Goal: Find specific page/section: Find specific page/section

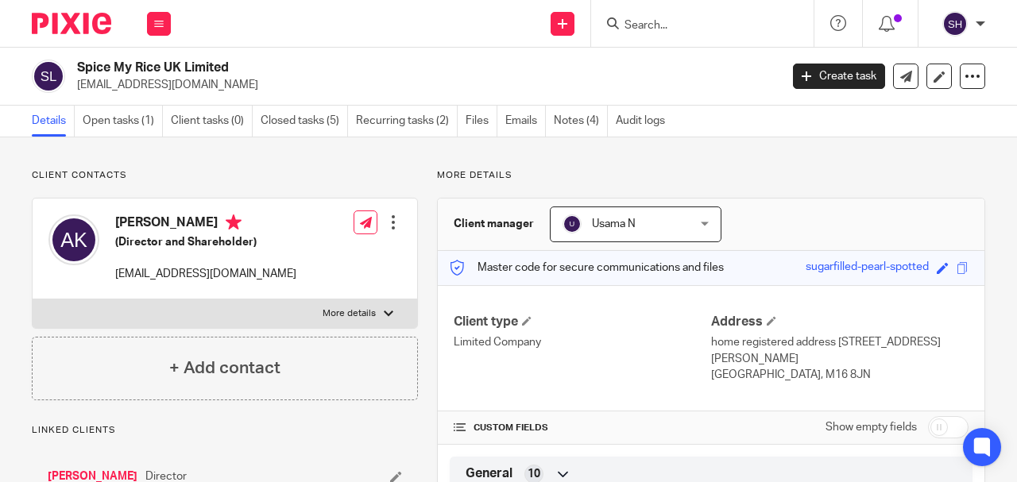
click at [658, 29] on input "Search" at bounding box center [694, 26] width 143 height 14
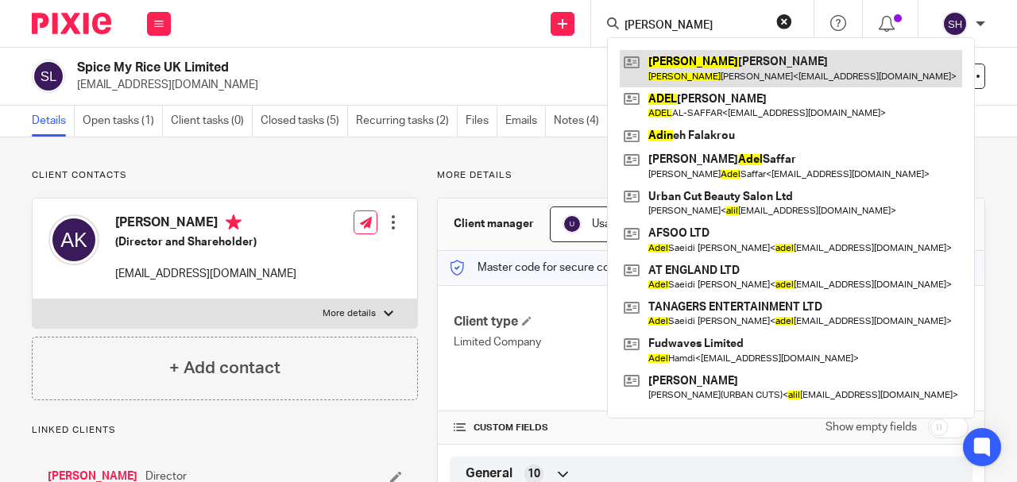
type input "adil"
click at [696, 64] on link at bounding box center [791, 68] width 343 height 37
click at [695, 64] on link at bounding box center [791, 68] width 343 height 37
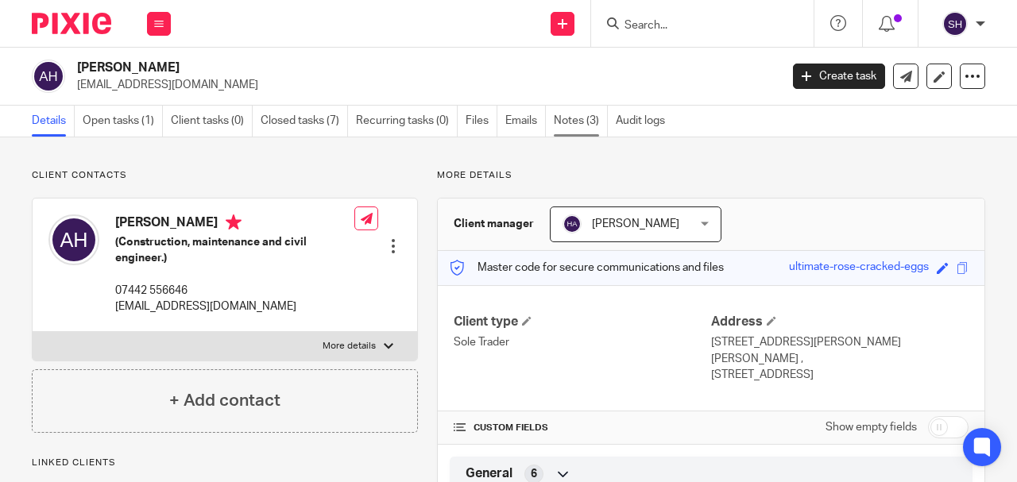
click at [577, 126] on link "Notes (3)" at bounding box center [581, 121] width 54 height 31
